Goal: Book appointment/travel/reservation

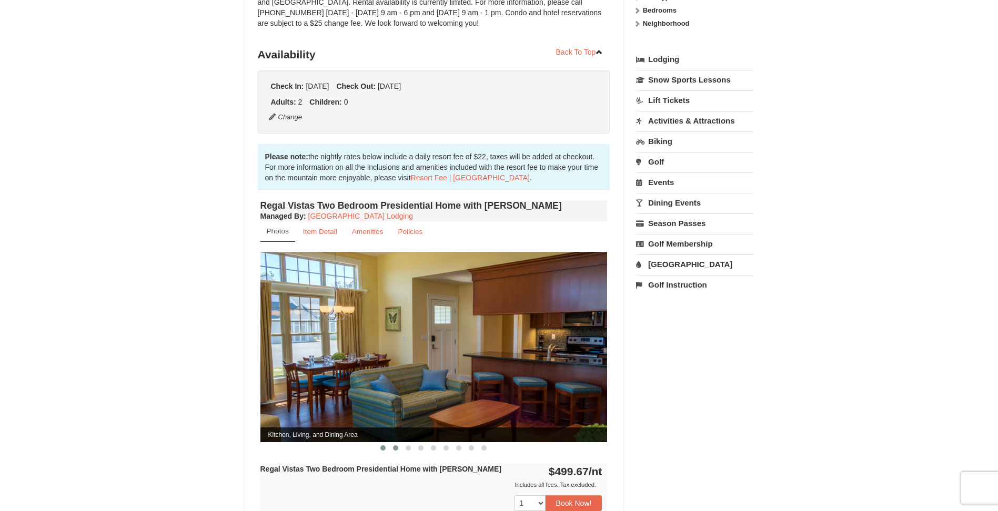
click at [395, 445] on span at bounding box center [395, 447] width 5 height 5
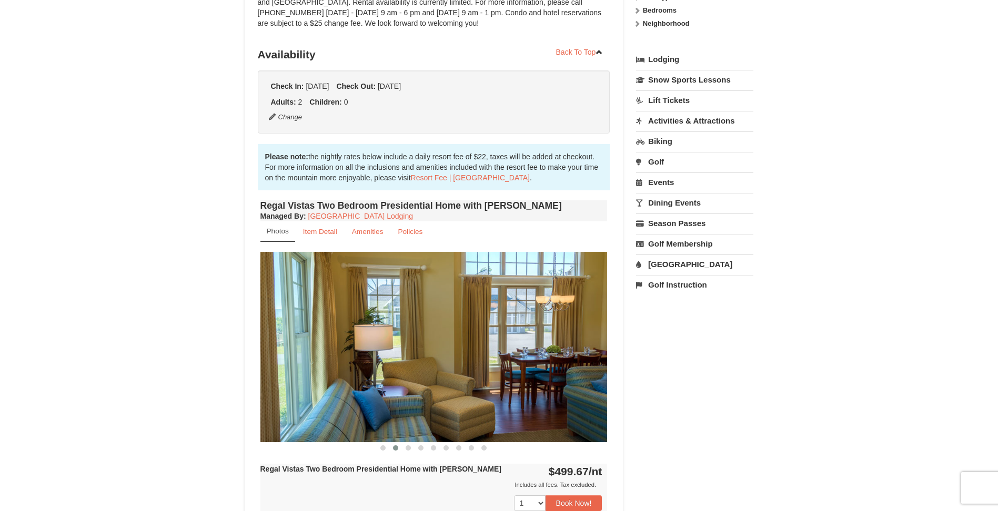
click at [395, 445] on span at bounding box center [395, 447] width 5 height 5
click at [409, 443] on button at bounding box center [408, 448] width 13 height 11
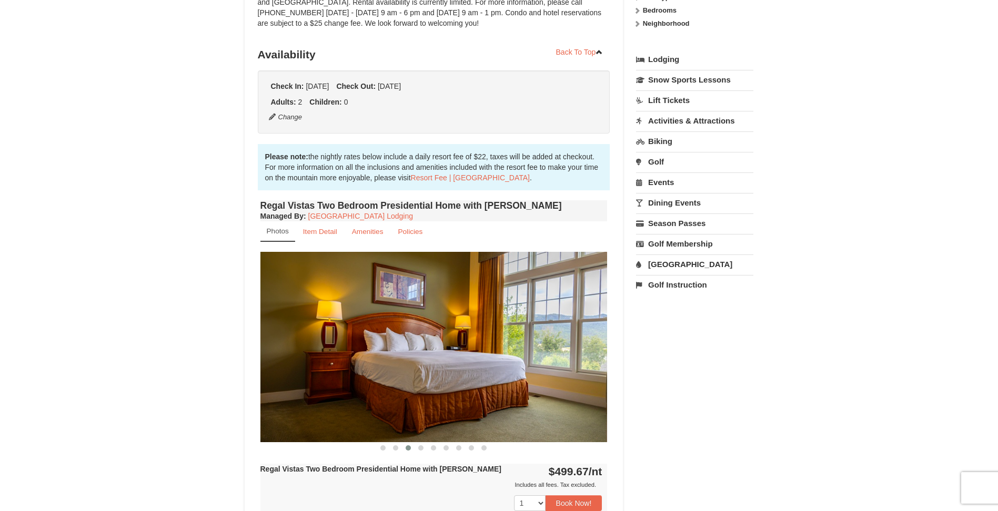
scroll to position [263, 0]
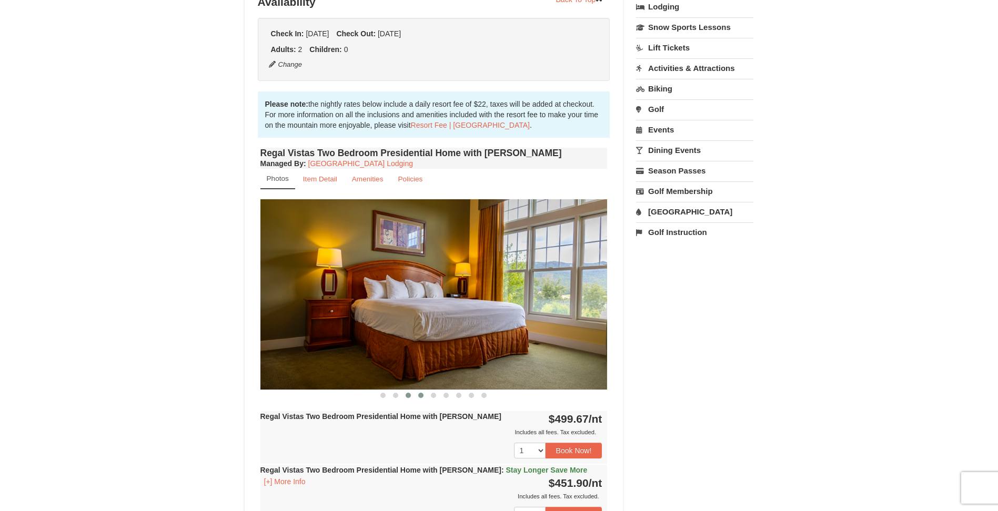
click at [421, 393] on span at bounding box center [420, 395] width 5 height 5
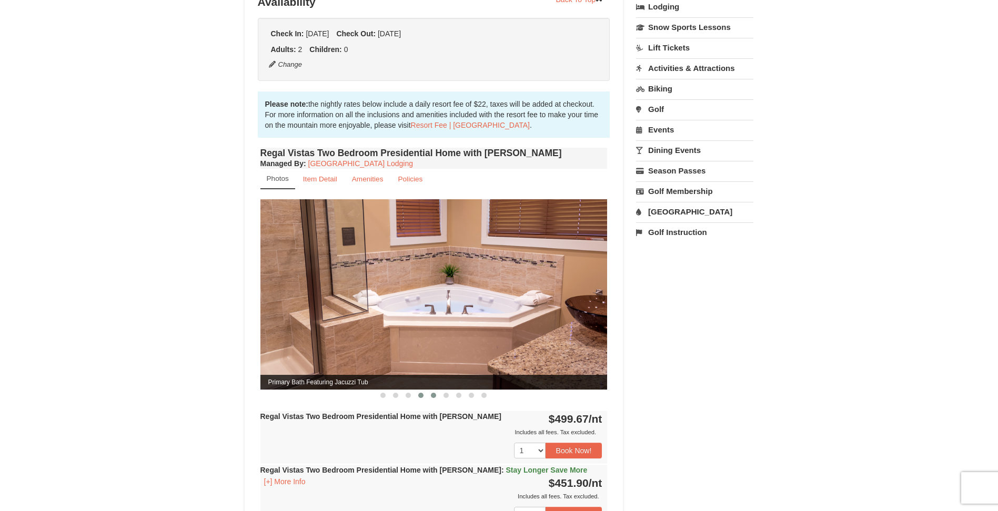
click at [431, 393] on span at bounding box center [433, 395] width 5 height 5
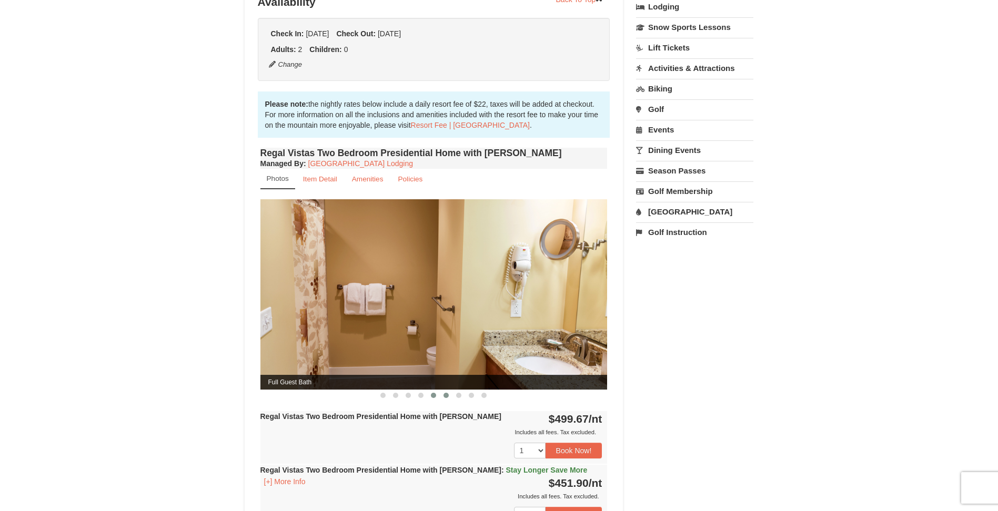
click at [449, 390] on button at bounding box center [446, 395] width 13 height 11
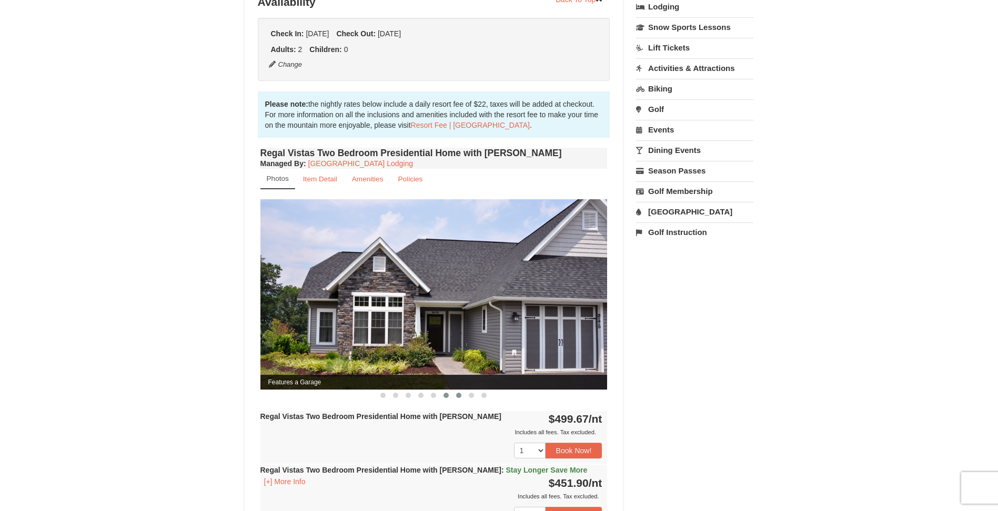
click at [460, 393] on span at bounding box center [458, 395] width 5 height 5
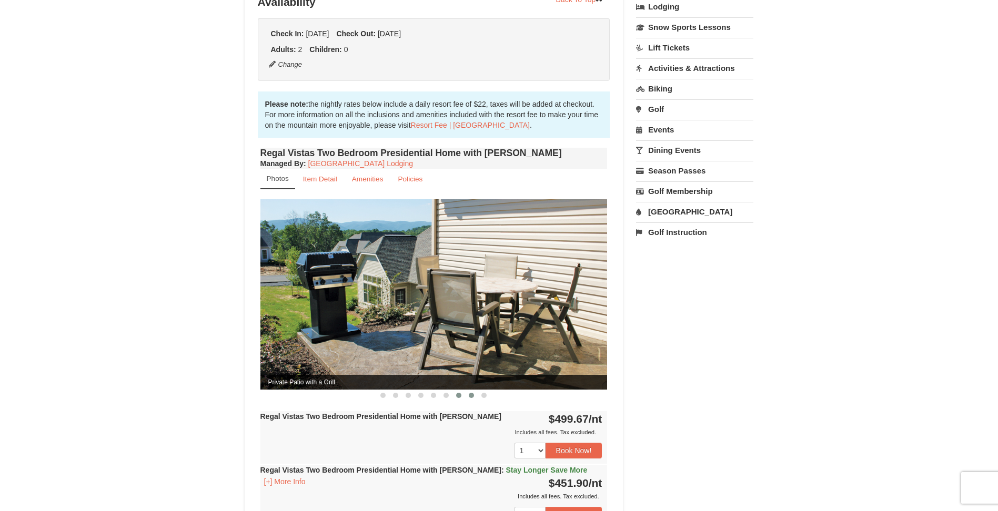
click at [468, 390] on button at bounding box center [471, 395] width 13 height 11
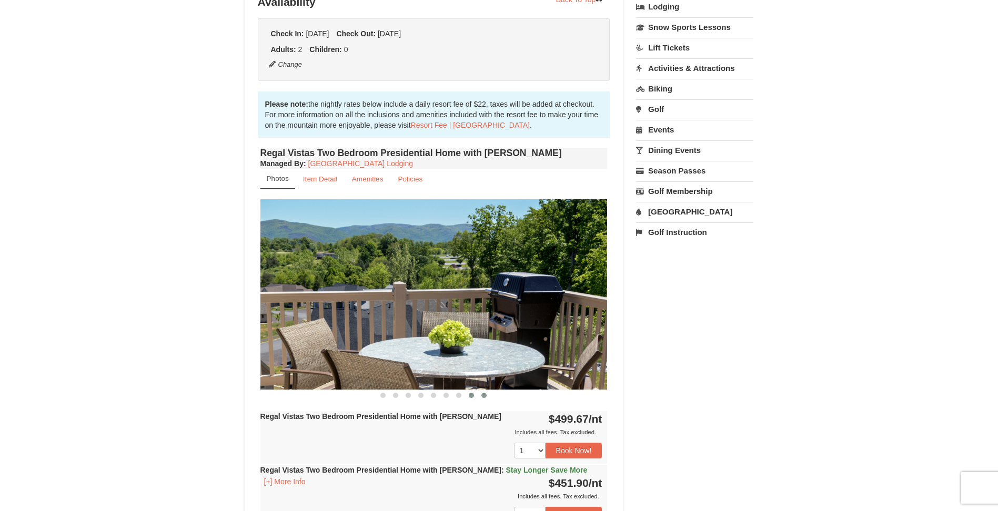
click at [488, 390] on button at bounding box center [484, 395] width 13 height 11
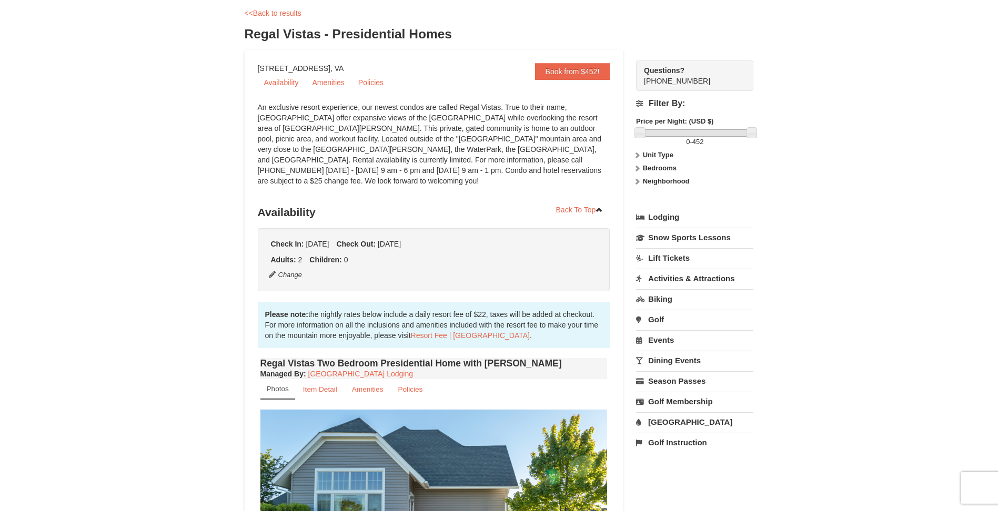
scroll to position [0, 0]
